Goal: Navigation & Orientation: Find specific page/section

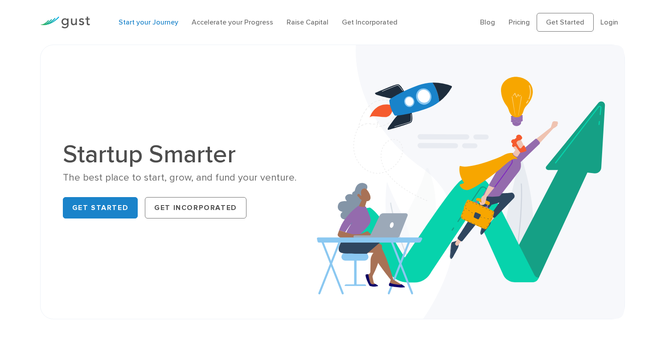
click at [137, 24] on link "Start your Journey" at bounding box center [149, 22] width 60 height 8
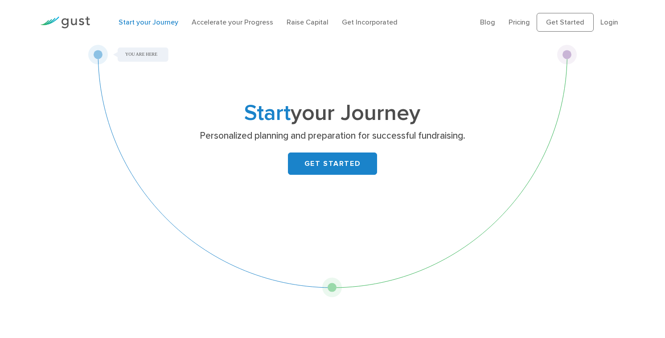
click at [316, 15] on div "Start your Journey Accelerate your Progress Raise Capital Get Incorporated" at bounding box center [293, 22] width 362 height 29
click at [308, 25] on link "Raise Capital" at bounding box center [308, 22] width 42 height 8
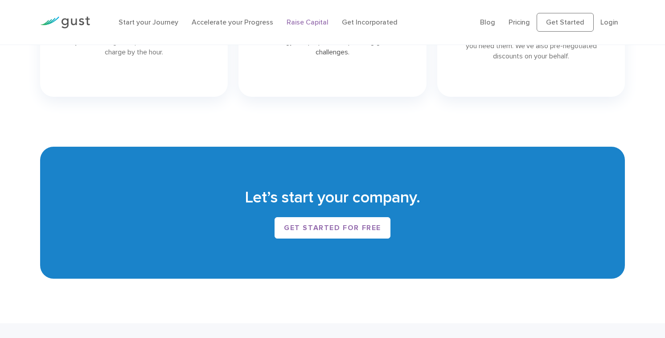
scroll to position [1569, 0]
